Goal: Navigation & Orientation: Find specific page/section

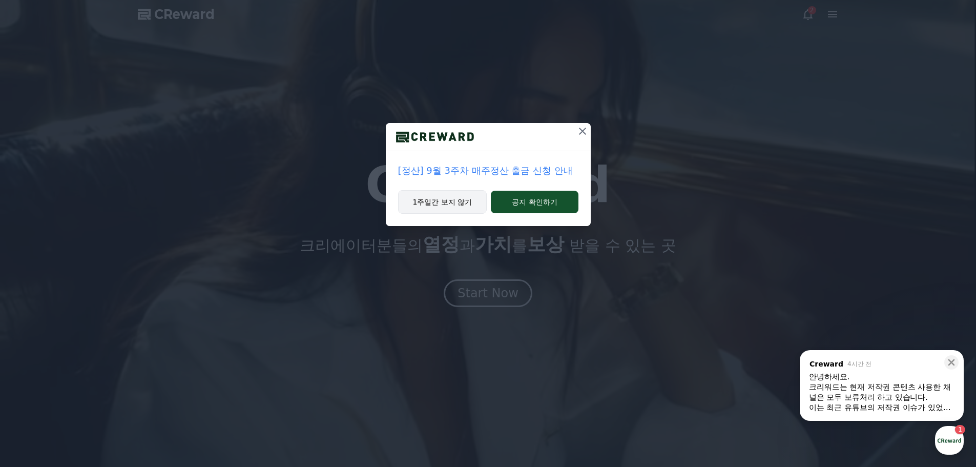
click at [451, 208] on button "1주일간 보지 않기" at bounding box center [442, 202] width 89 height 24
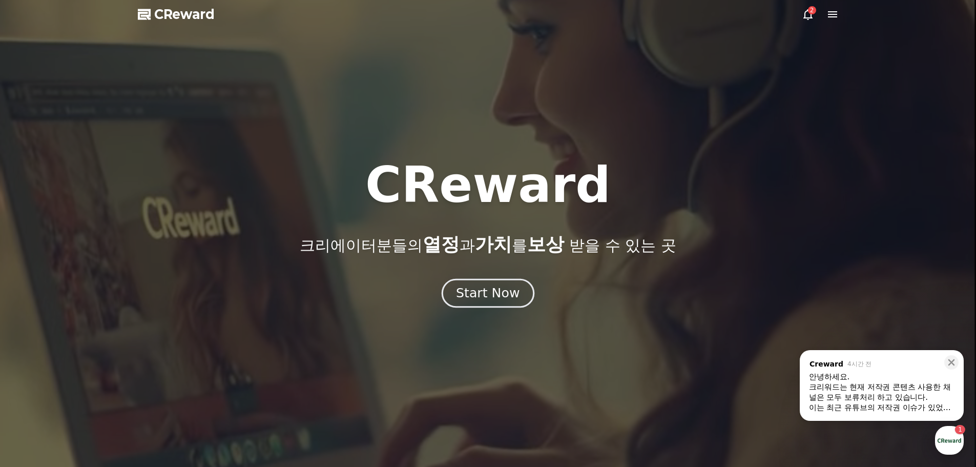
click at [503, 300] on div "Start Now" at bounding box center [488, 292] width 64 height 17
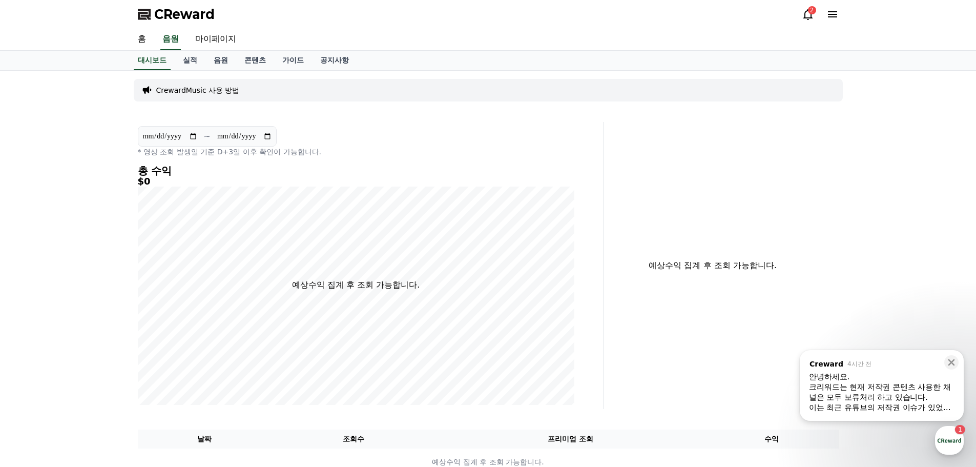
click at [923, 401] on div "크리워드는 현재 저작권 콘텐츠 사용한 채널은 모두 보류처리 하고 있습니다." at bounding box center [882, 392] width 146 height 20
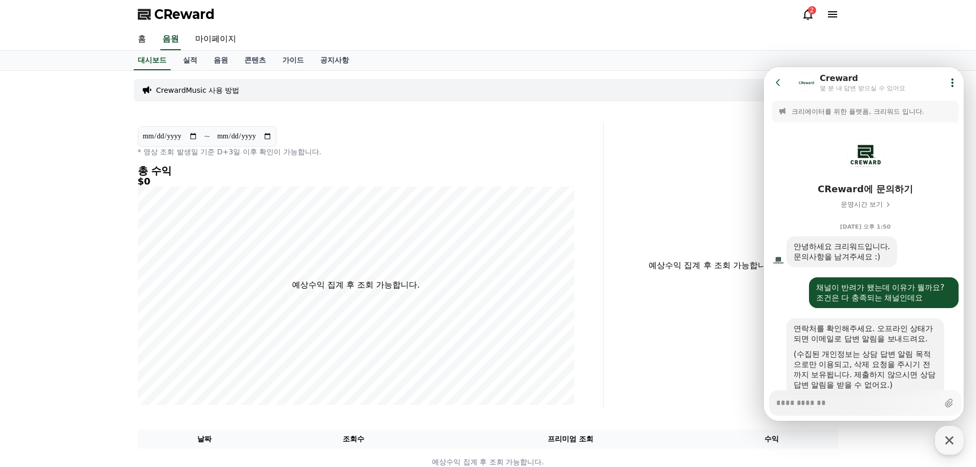
scroll to position [772, 0]
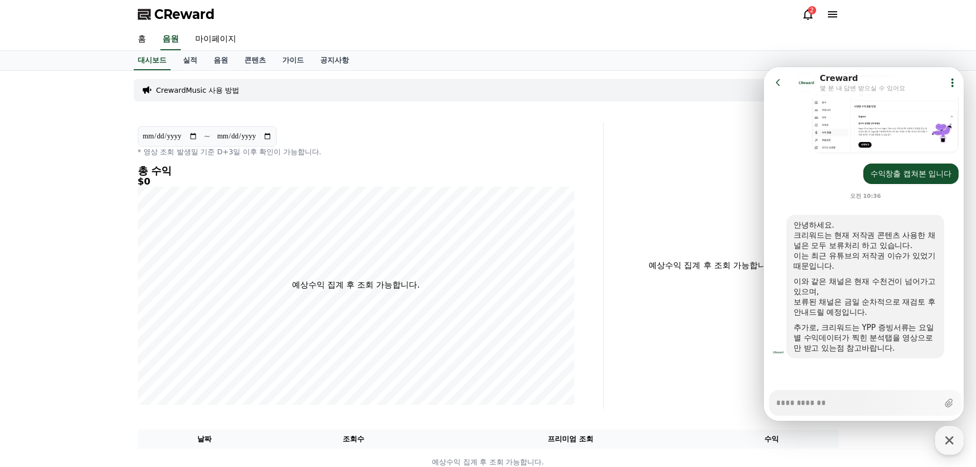
type textarea "*"
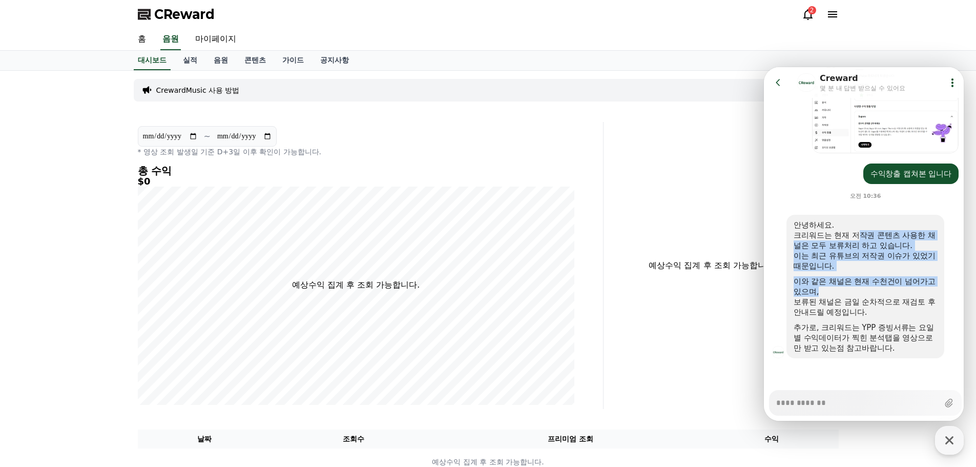
drag, startPoint x: 860, startPoint y: 234, endPoint x: 883, endPoint y: 294, distance: 63.6
click at [882, 292] on div "안녕하세요. 크리워드는 현재 저작권 콘텐츠 사용한 채널은 모두 보류처리 하고 있습니다. 이는 최근 유튜브의 저작권 이슈가 있었기 때문입니다. …" at bounding box center [865, 286] width 143 height 133
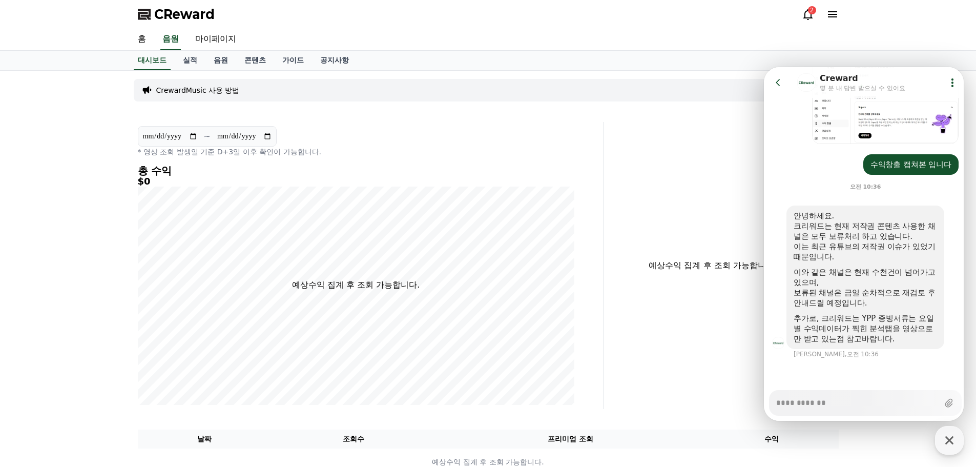
click at [885, 298] on div "보류된 채널은 금일 순차적으로 재검토 후 안내드릴 예정입니다." at bounding box center [865, 298] width 143 height 20
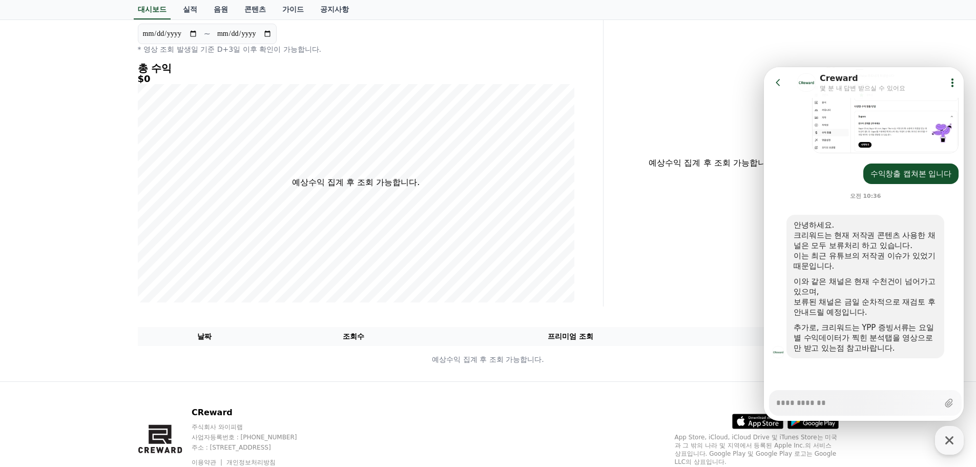
click at [669, 313] on div "**********" at bounding box center [488, 174] width 717 height 413
click at [781, 81] on icon at bounding box center [778, 82] width 10 height 10
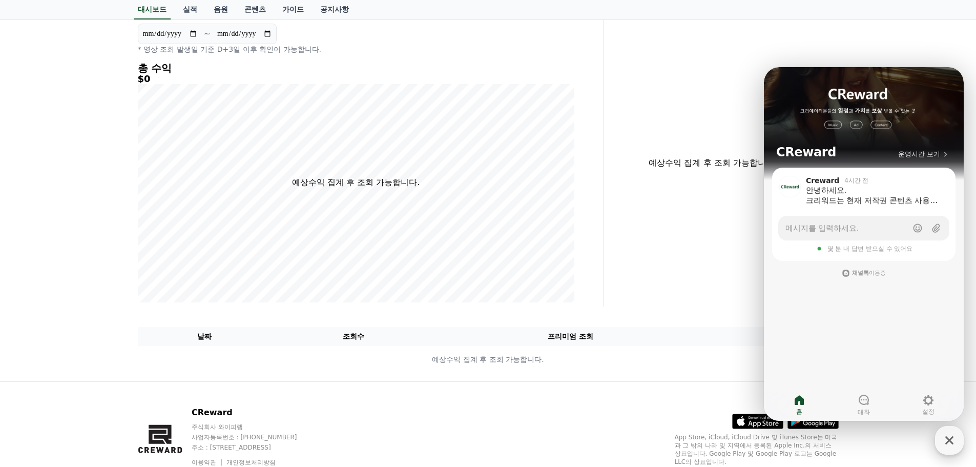
click at [945, 435] on icon "button" at bounding box center [949, 440] width 18 height 18
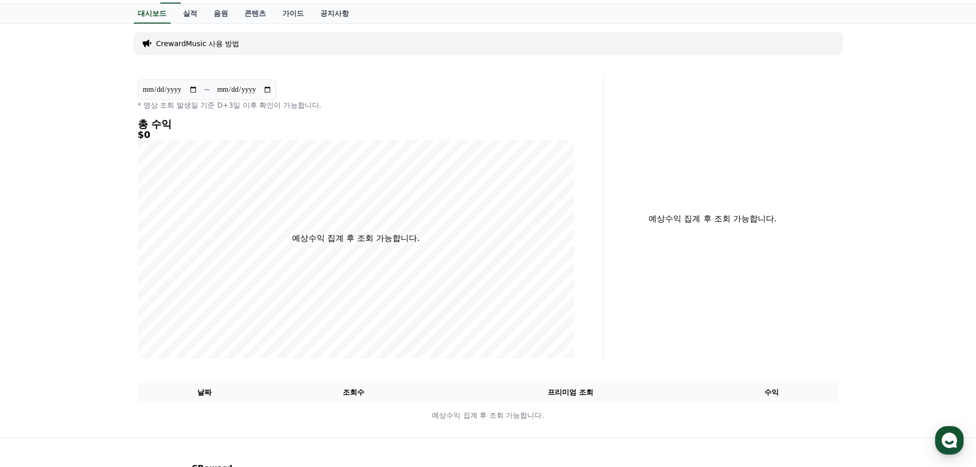
scroll to position [0, 0]
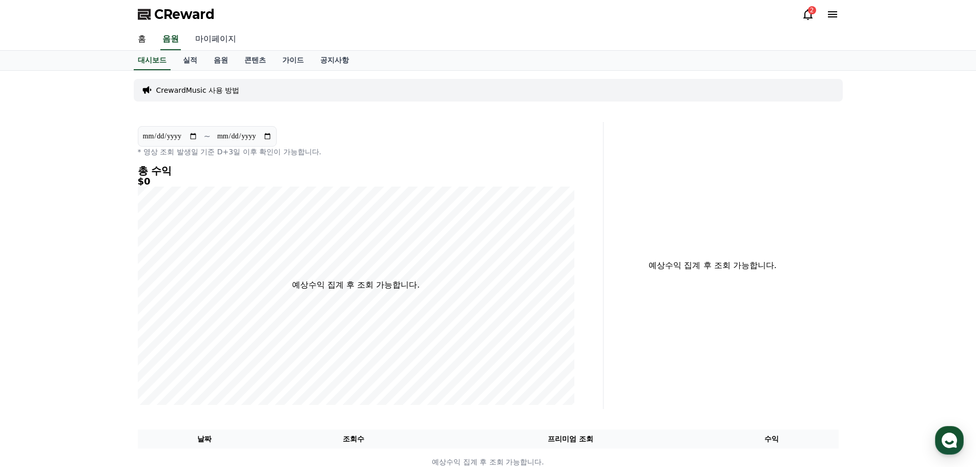
click at [222, 38] on link "마이페이지" at bounding box center [215, 40] width 57 height 22
select select "**********"
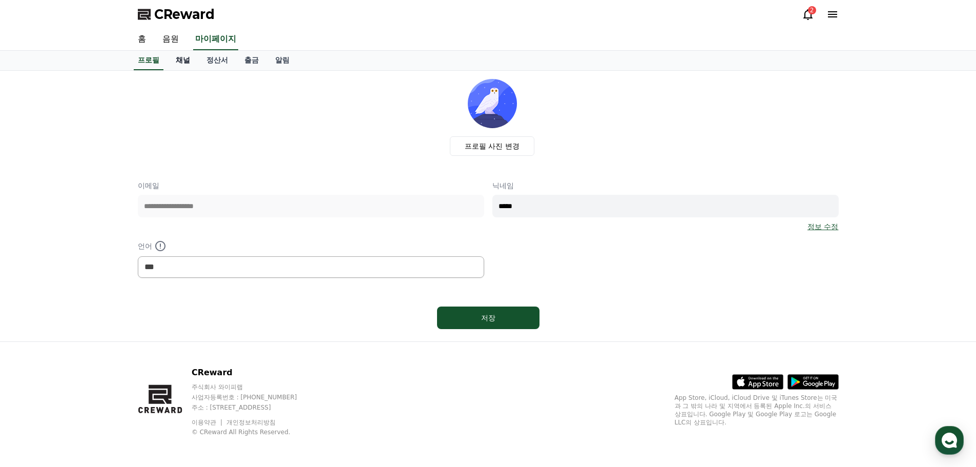
click at [178, 64] on link "채널" at bounding box center [183, 60] width 31 height 19
